Goal: Obtain resource: Obtain resource

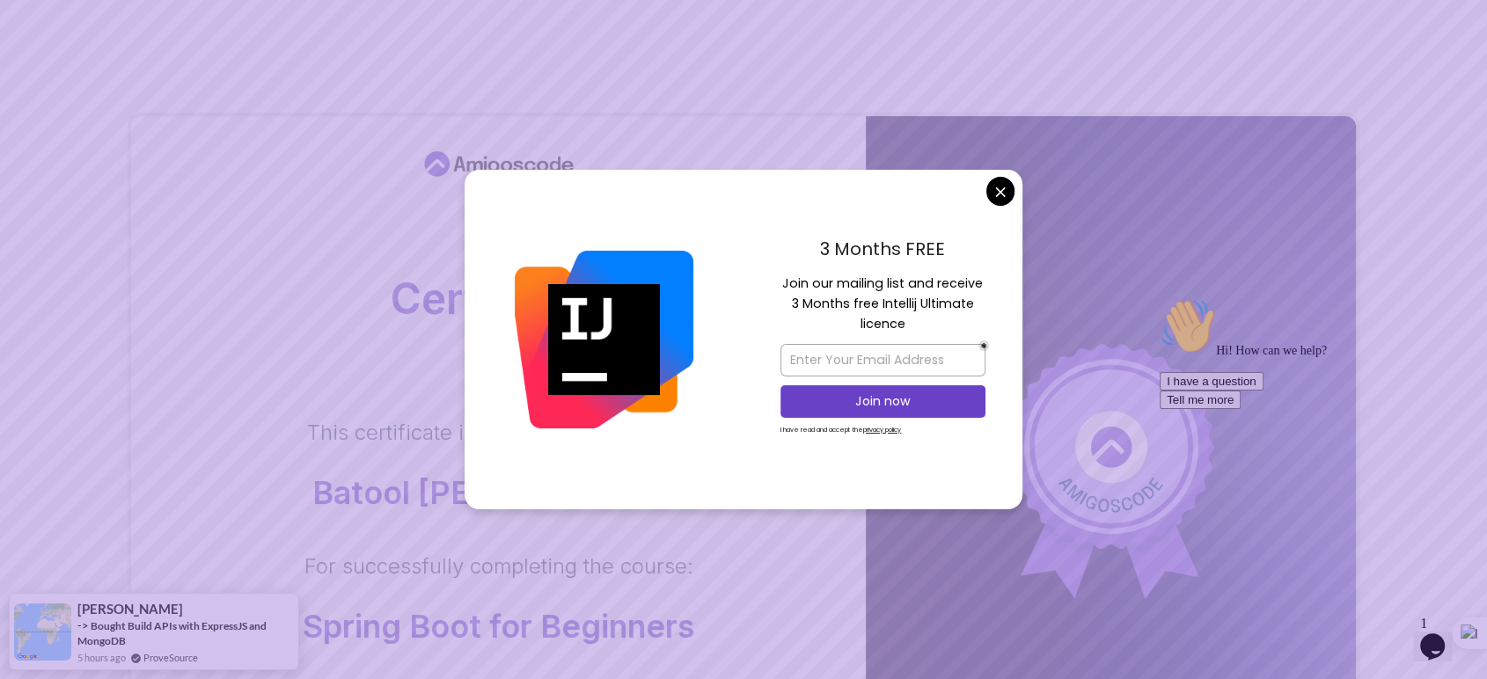
click at [1338, 611] on icon "Opens Chat This icon Opens the chat window." at bounding box center [1433, 647] width 28 height 28
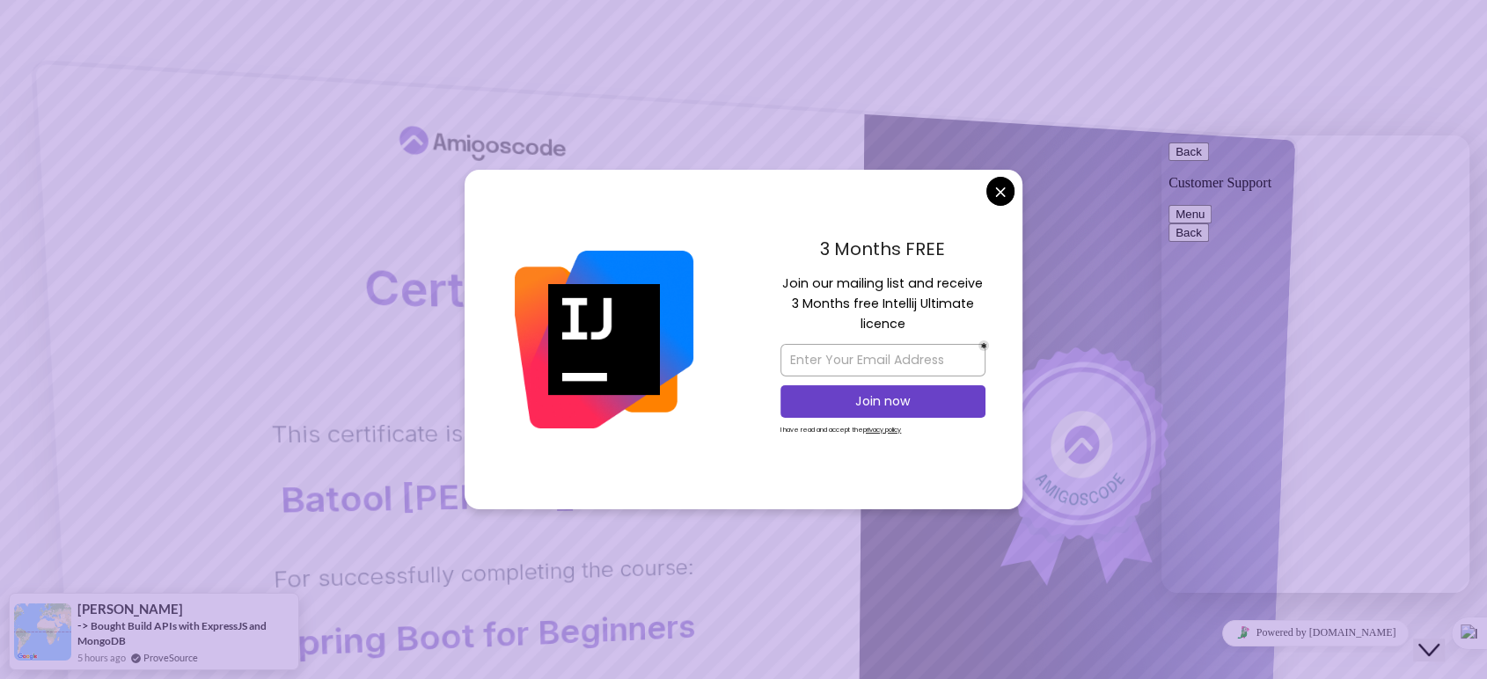
click at [1085, 443] on icon at bounding box center [1081, 445] width 63 height 68
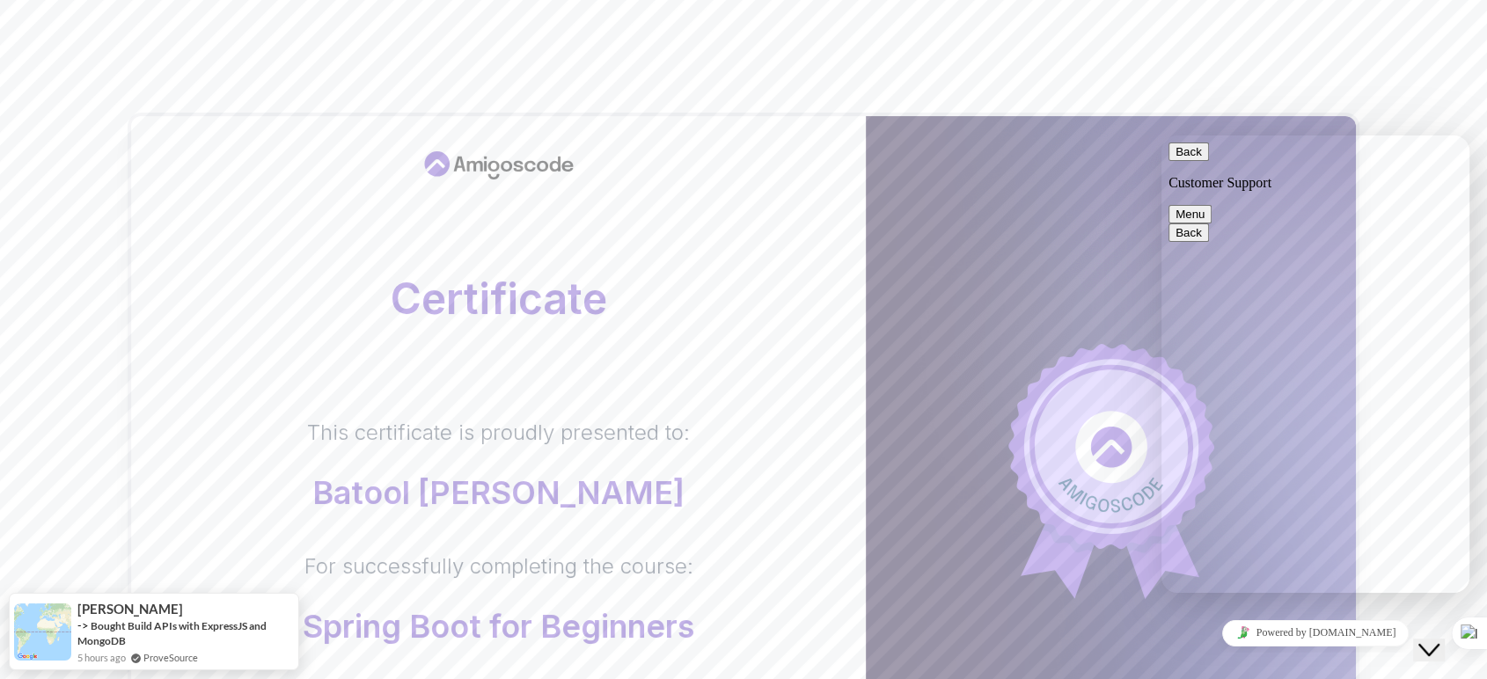
click at [1001, 192] on body "Certificate This certificate is proudly presented to: Batool [PERSON_NAME] For …" at bounding box center [743, 557] width 1487 height 1114
click at [1212, 205] on button "Menu" at bounding box center [1190, 214] width 43 height 18
click at [1338, 611] on icon "Close Chat This icon closes the chat window." at bounding box center [1429, 650] width 21 height 21
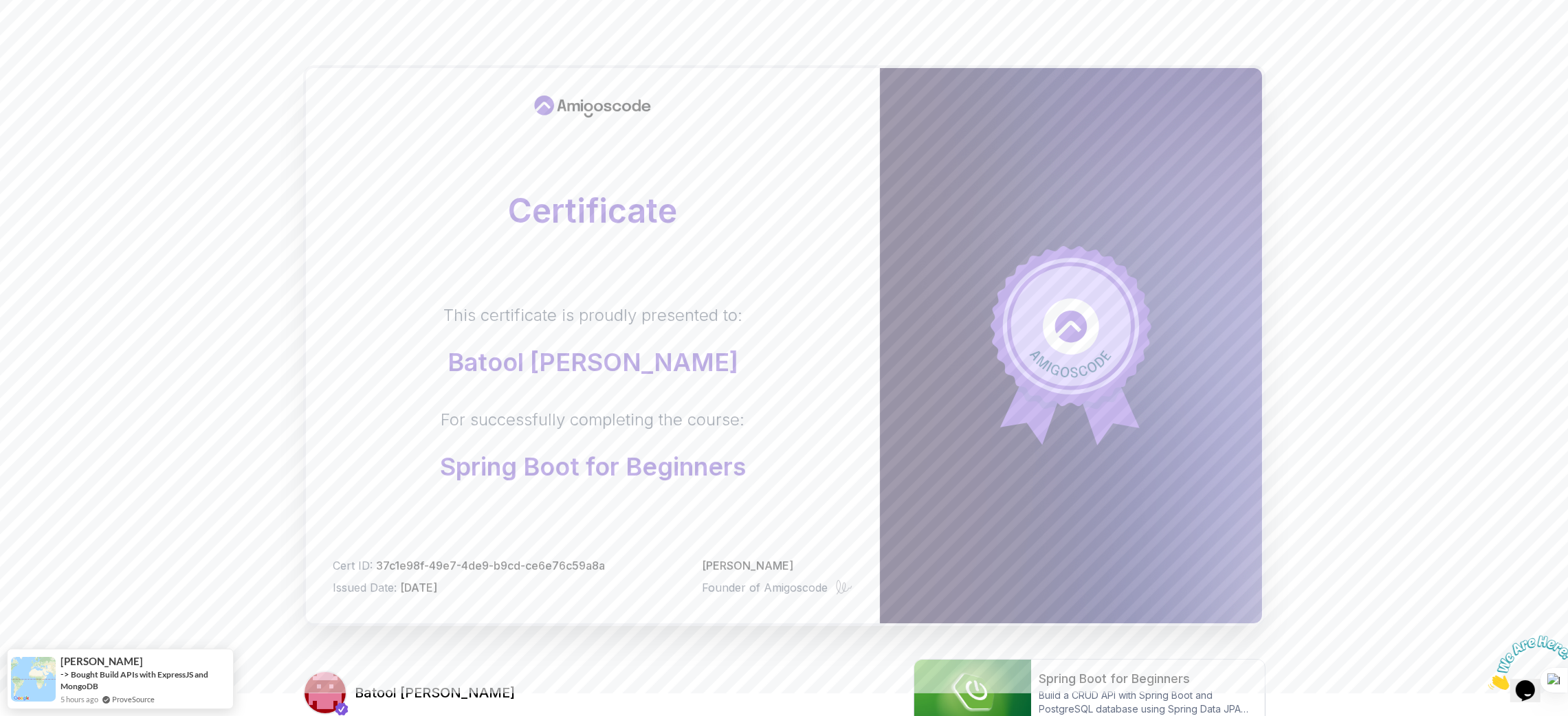
scroll to position [23, 0]
click at [1045, 213] on div "Certificate This certificate is proudly presented to: Batool [PERSON_NAME] For …" at bounding box center [784, 411] width 1568 height 870
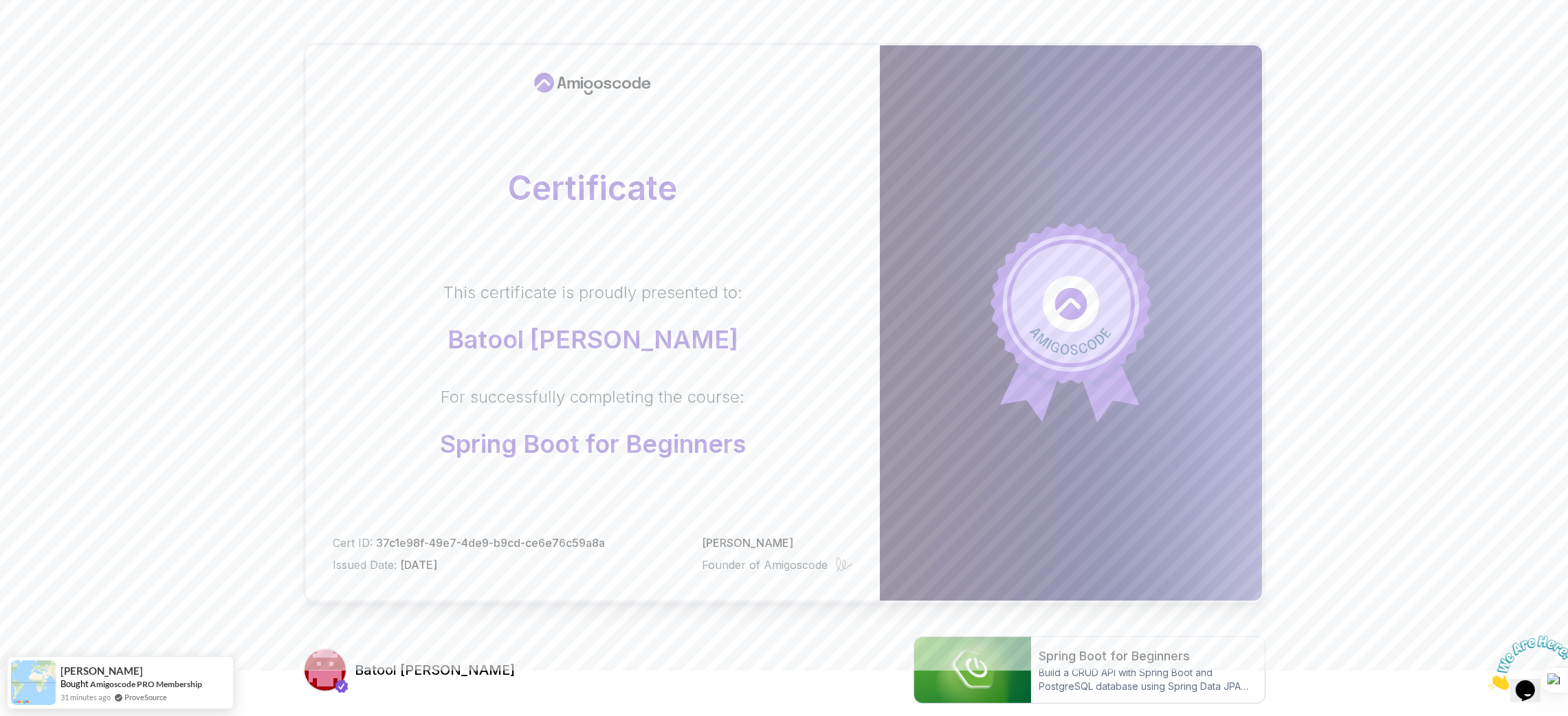
scroll to position [39, 0]
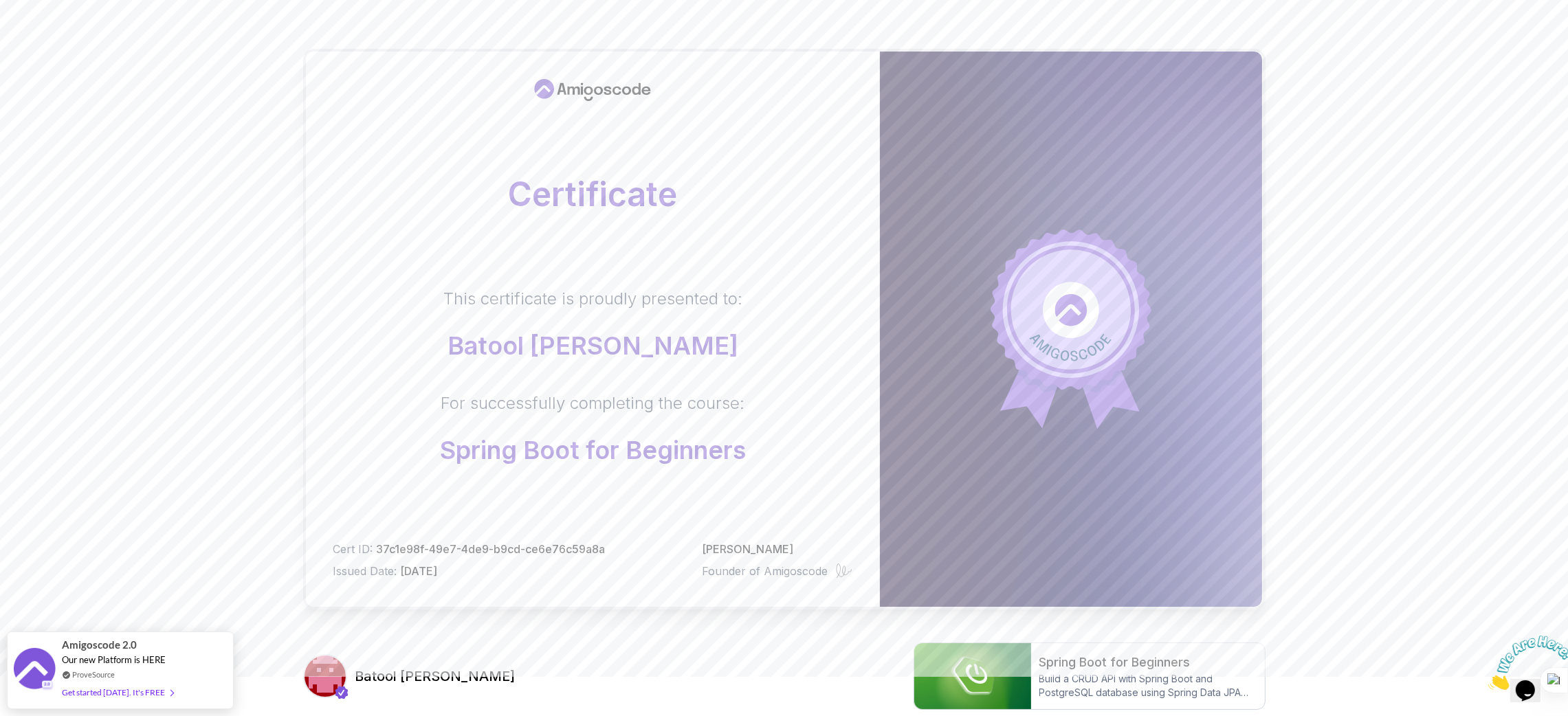
click at [169, 163] on div "Certificate This certificate is proudly presented to: Batool [PERSON_NAME] For …" at bounding box center [784, 396] width 1568 height 870
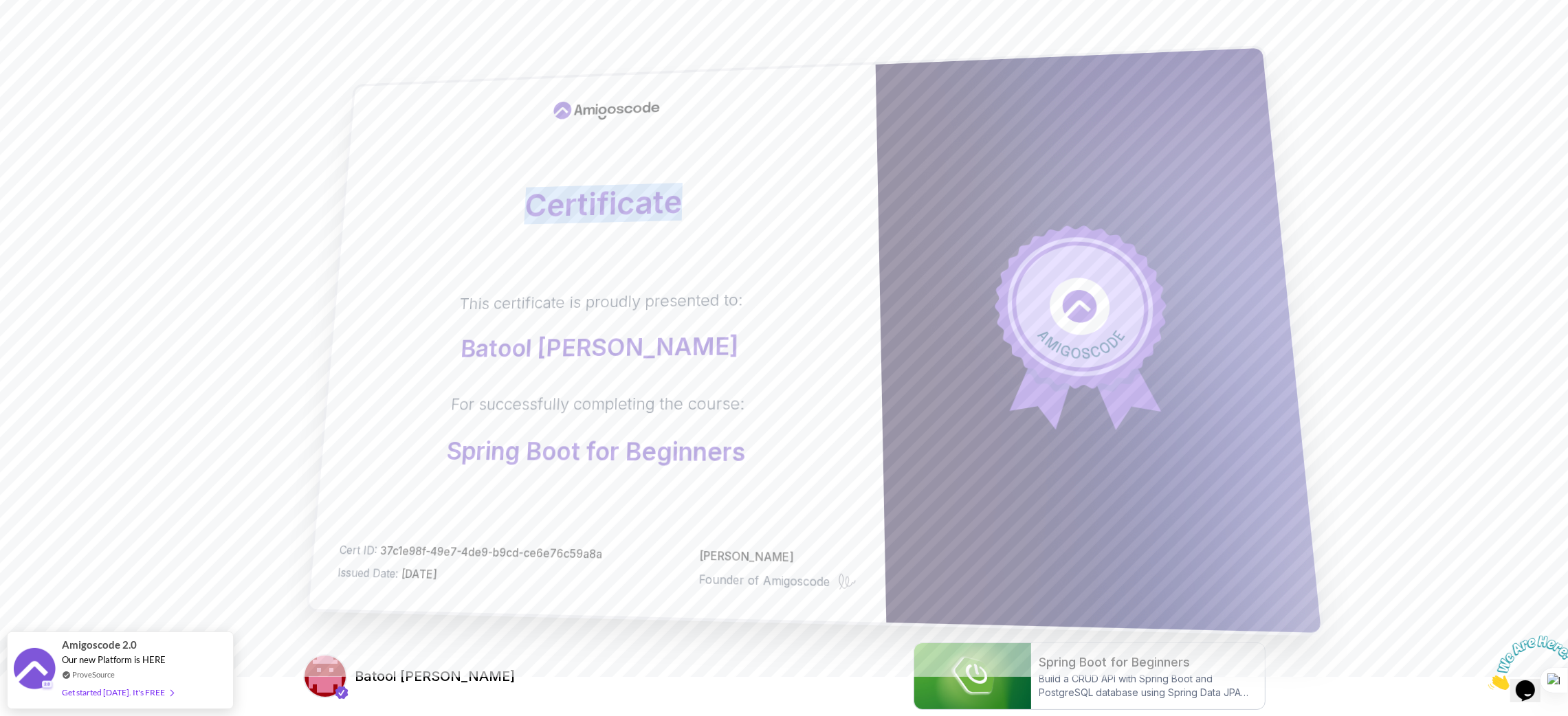
drag, startPoint x: 505, startPoint y: 208, endPoint x: 694, endPoint y: 198, distance: 189.3
click at [694, 198] on h2 "Certificate" at bounding box center [609, 203] width 484 height 43
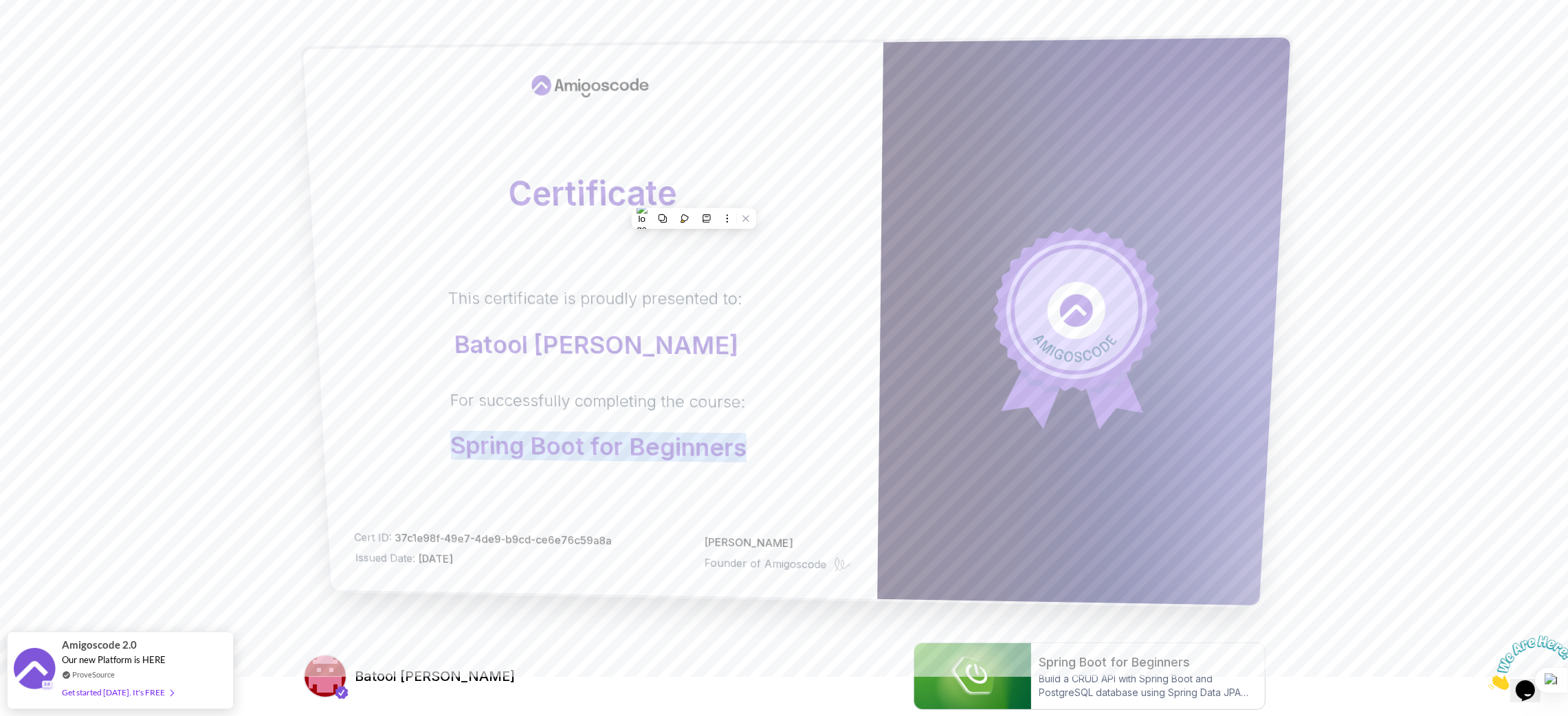
copy p "Spring Boot for Beginners"
drag, startPoint x: 433, startPoint y: 415, endPoint x: 750, endPoint y: 450, distance: 318.9
click at [750, 450] on div "This certificate is proudly presented to: Batool [PERSON_NAME] For successfully…" at bounding box center [597, 376] width 512 height 175
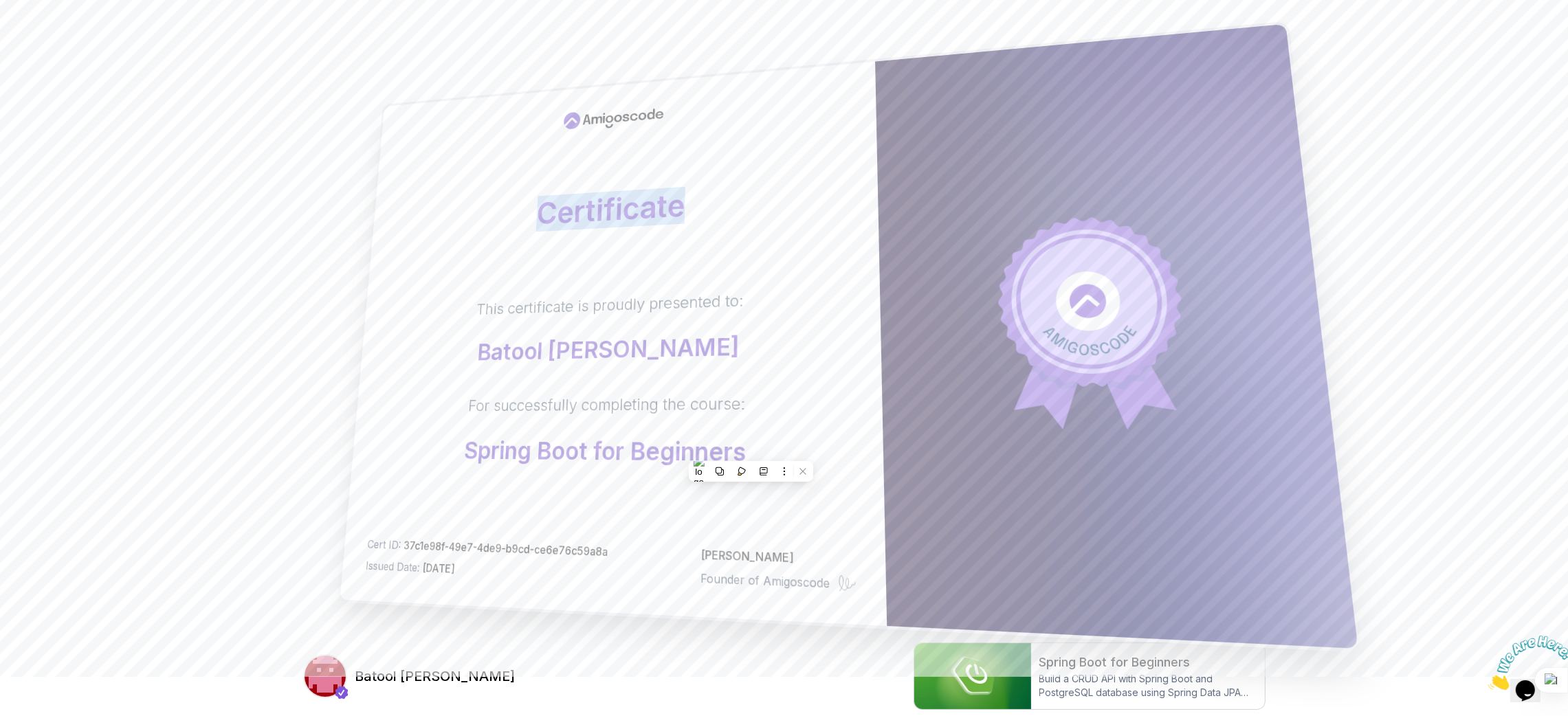
copy h2 "Certificate"
drag, startPoint x: 716, startPoint y: 200, endPoint x: 502, endPoint y: 186, distance: 214.5
click at [502, 186] on div "Certificate This certificate is proudly presented to: Batool [PERSON_NAME] For …" at bounding box center [613, 343] width 547 height 565
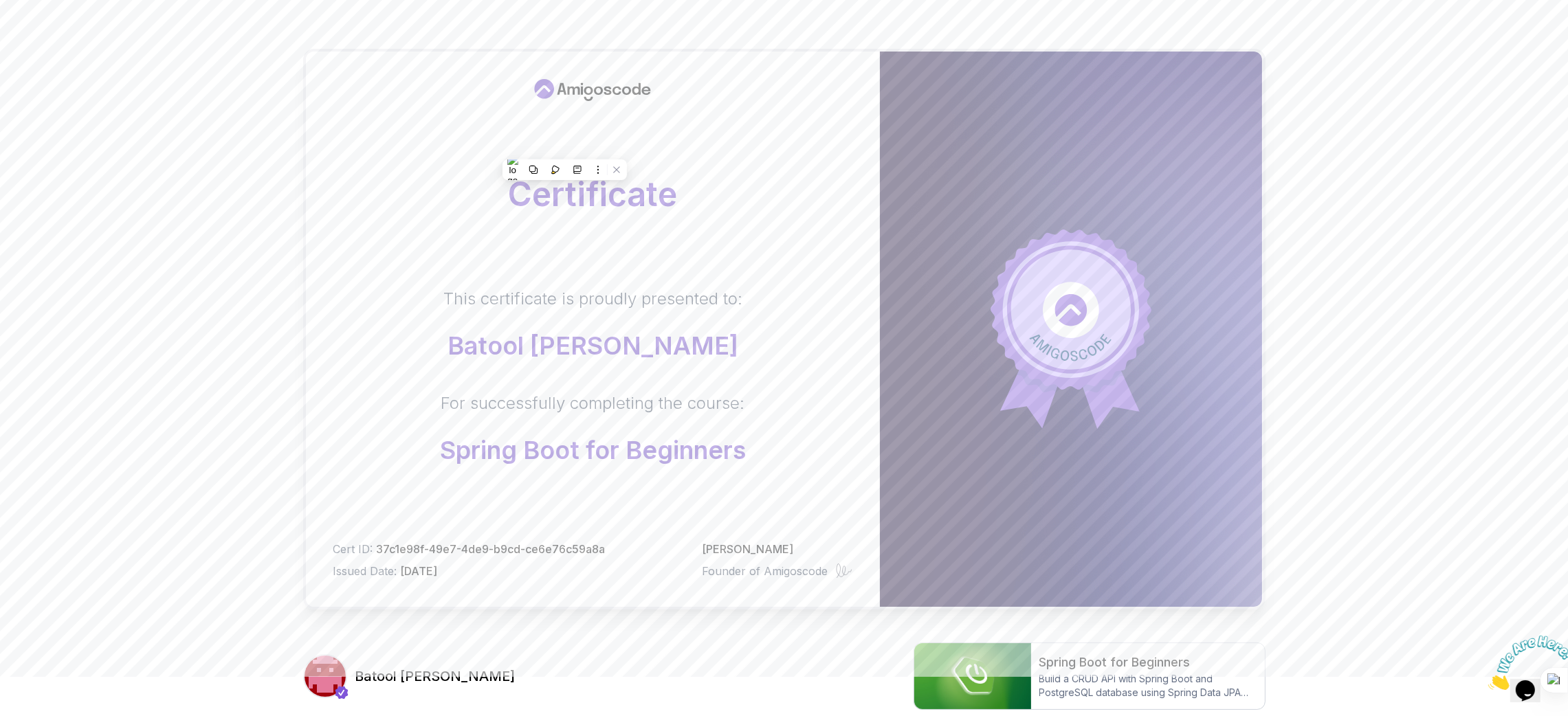
click at [249, 324] on div "Certificate This certificate is proudly presented to: Batool [PERSON_NAME] For …" at bounding box center [784, 396] width 1568 height 870
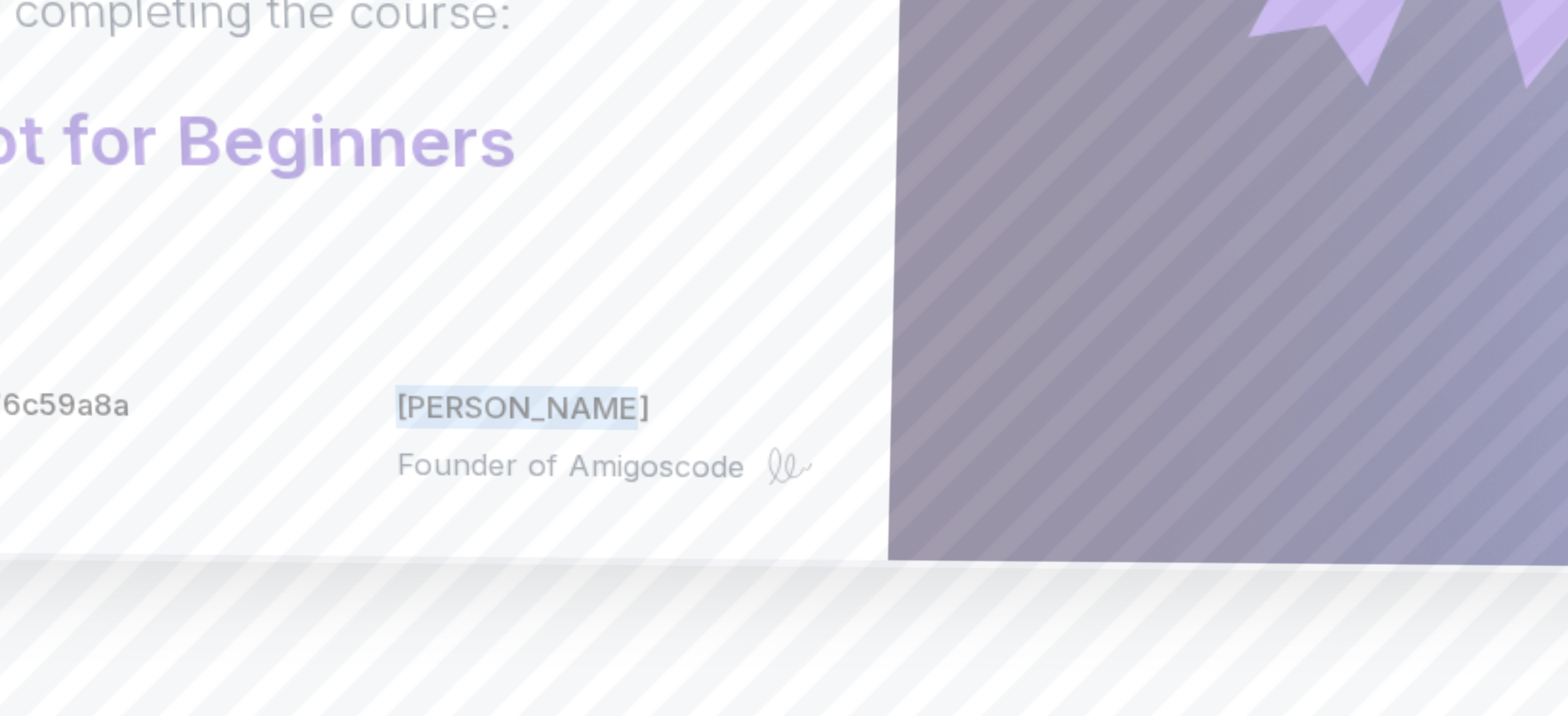
copy p "[PERSON_NAME]"
drag, startPoint x: 707, startPoint y: 533, endPoint x: 773, endPoint y: 536, distance: 66.1
click at [773, 477] on p "[PERSON_NAME]" at bounding box center [777, 536] width 144 height 16
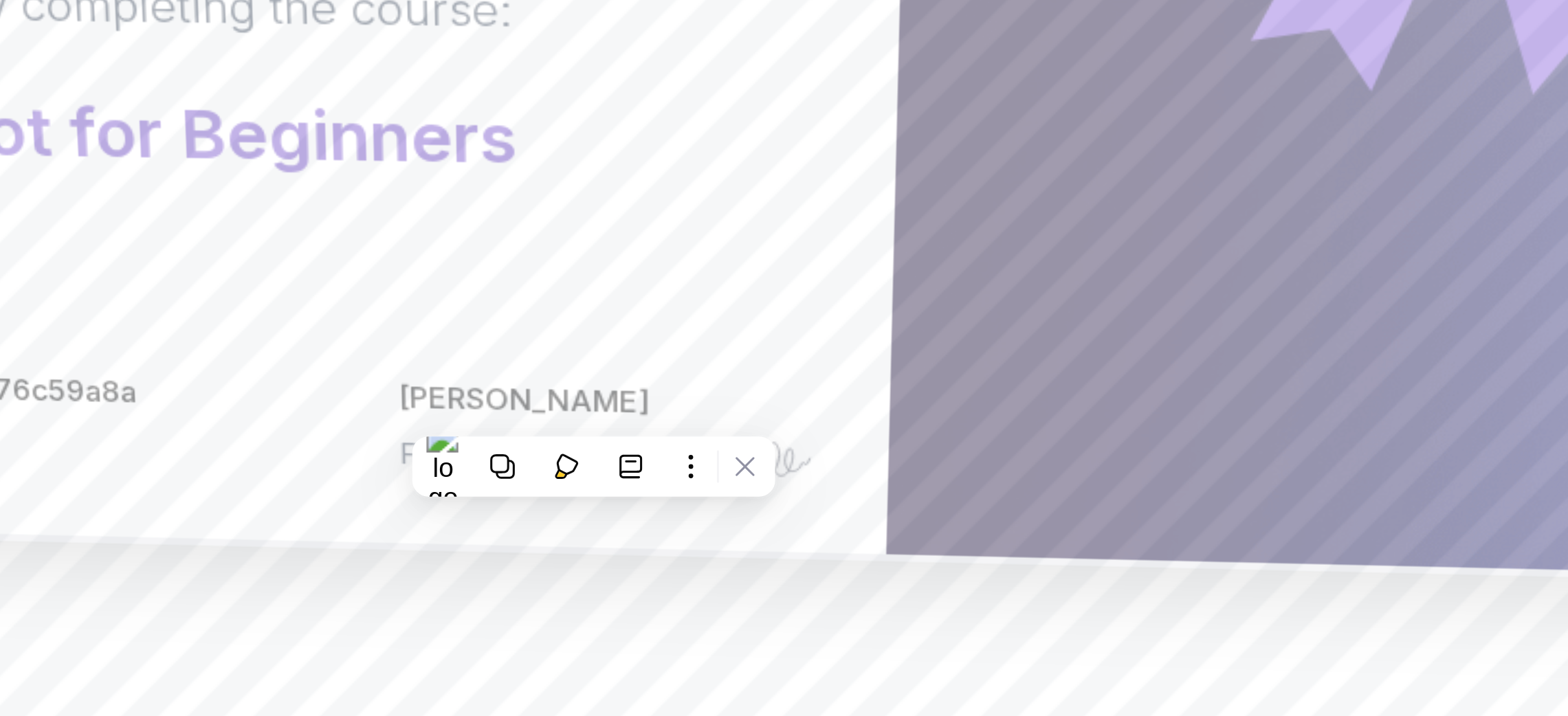
click at [742, 477] on div "Certificate This certificate is proudly presented to: Batool [PERSON_NAME] For …" at bounding box center [586, 311] width 602 height 553
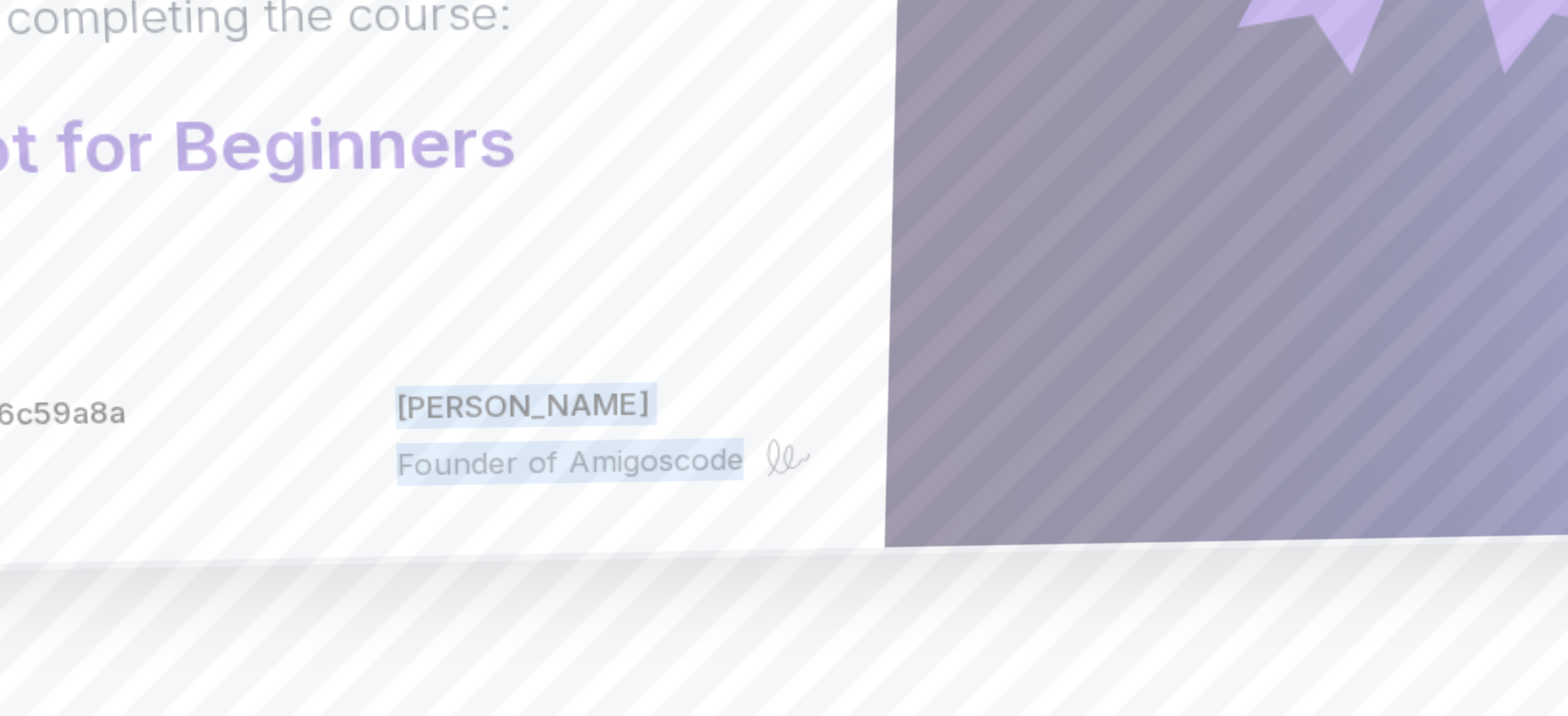
copy div "[PERSON_NAME] Founder of Amigoscode"
drag, startPoint x: 706, startPoint y: 536, endPoint x: 833, endPoint y: 553, distance: 128.1
click at [833, 477] on div "[PERSON_NAME] Founder of Amigoscode" at bounding box center [777, 545] width 143 height 37
